Goal: Navigation & Orientation: Find specific page/section

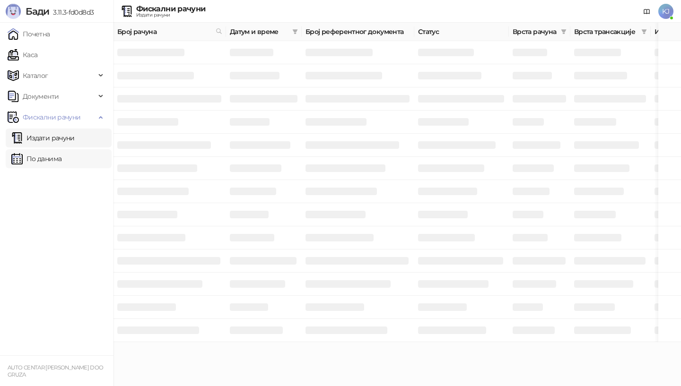
click at [45, 160] on link "По данима" at bounding box center [36, 158] width 50 height 19
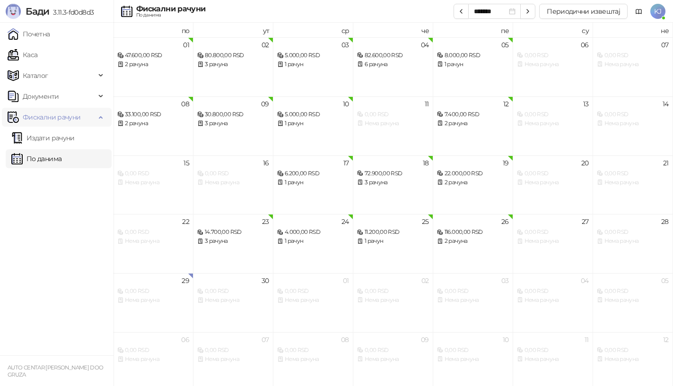
click at [32, 119] on span "Фискални рачуни" at bounding box center [52, 117] width 58 height 19
click at [31, 119] on span "Фискални рачуни" at bounding box center [52, 117] width 58 height 19
click at [31, 135] on link "Издати рачуни" at bounding box center [42, 138] width 63 height 19
